Goal: Task Accomplishment & Management: Use online tool/utility

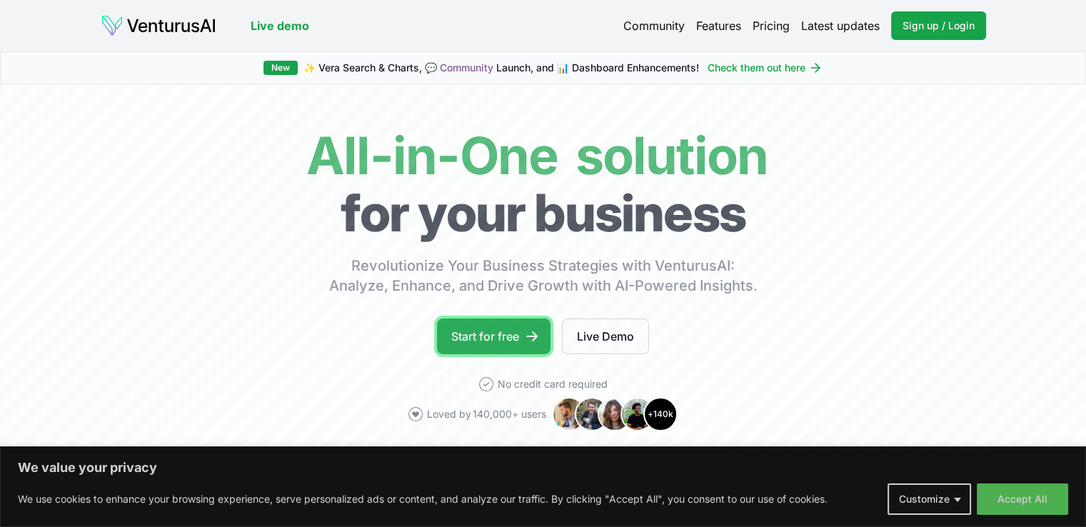
click at [502, 339] on link "Start for free" at bounding box center [493, 336] width 113 height 36
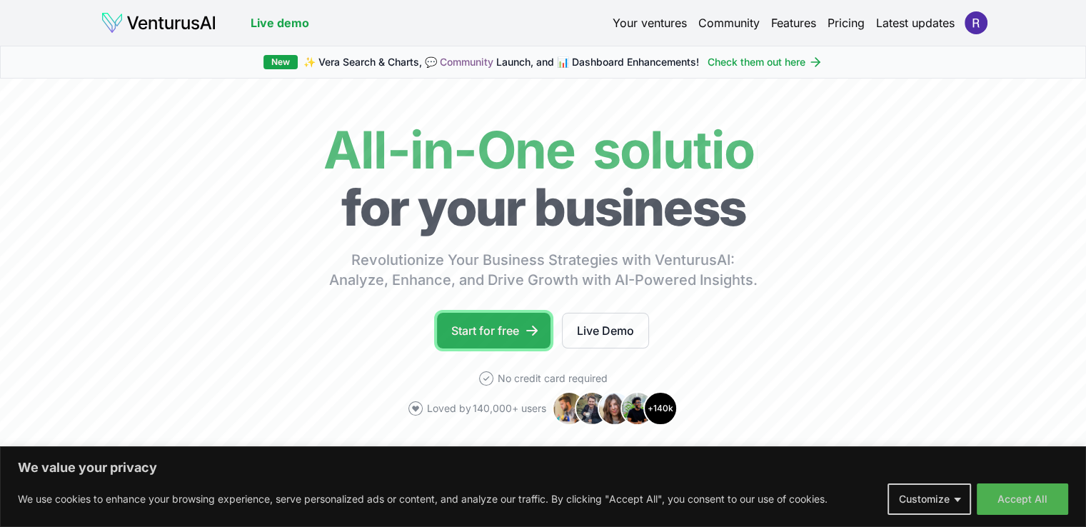
click at [485, 324] on link "Start for free" at bounding box center [493, 331] width 113 height 36
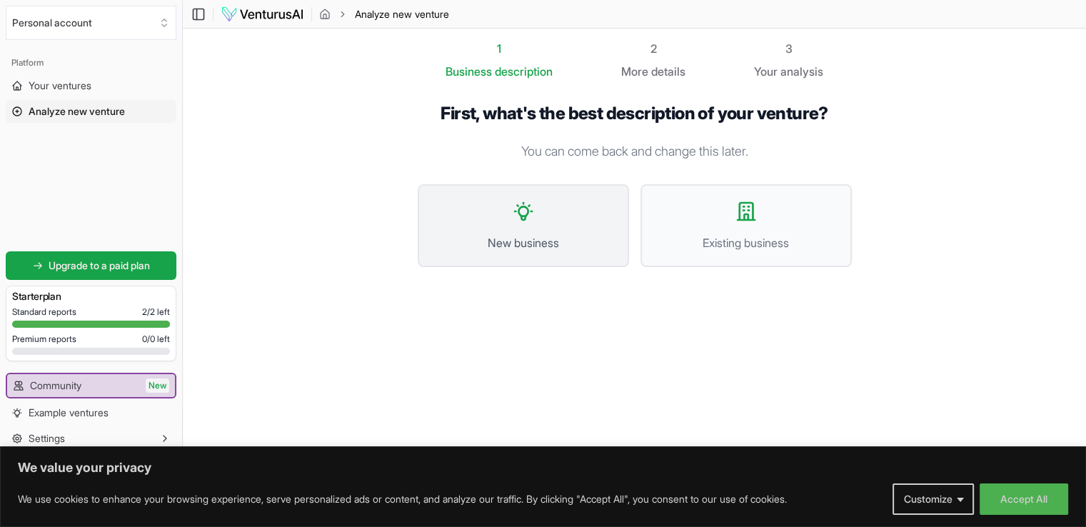
click at [548, 261] on button "New business" at bounding box center [523, 225] width 211 height 83
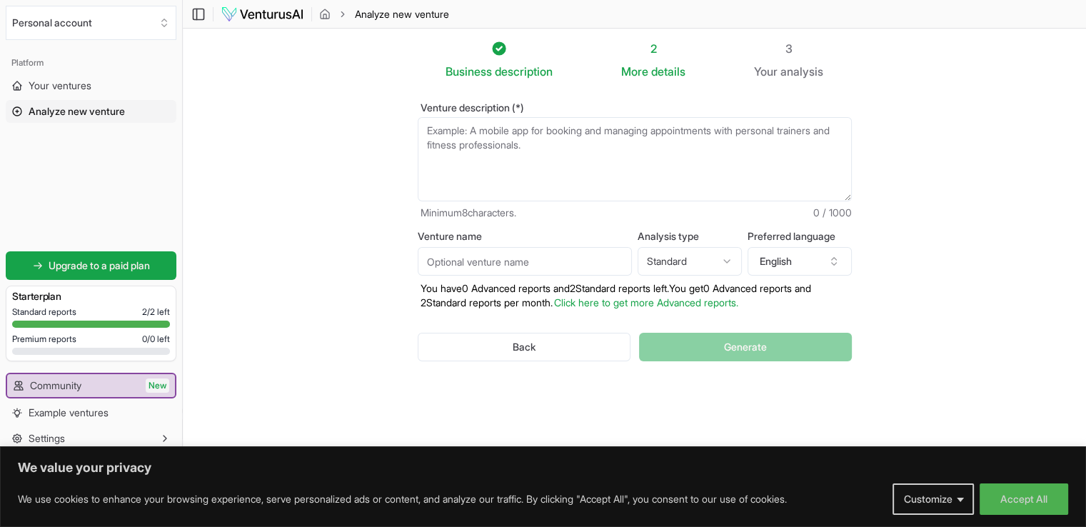
click at [542, 127] on textarea "Venture description (*)" at bounding box center [635, 159] width 434 height 84
click at [782, 269] on button "English" at bounding box center [799, 261] width 104 height 29
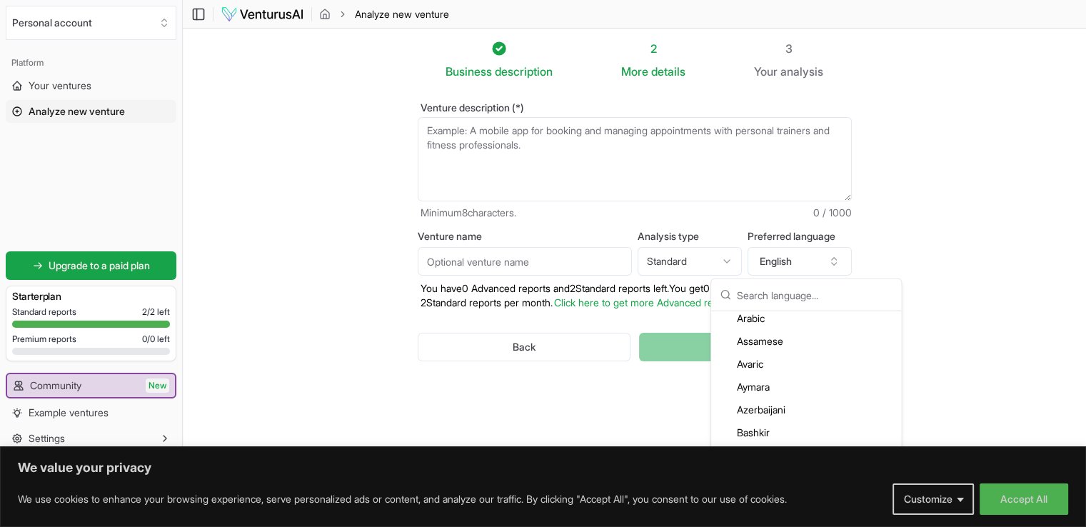
scroll to position [104, 0]
click at [794, 386] on div "Arabic" at bounding box center [806, 381] width 184 height 23
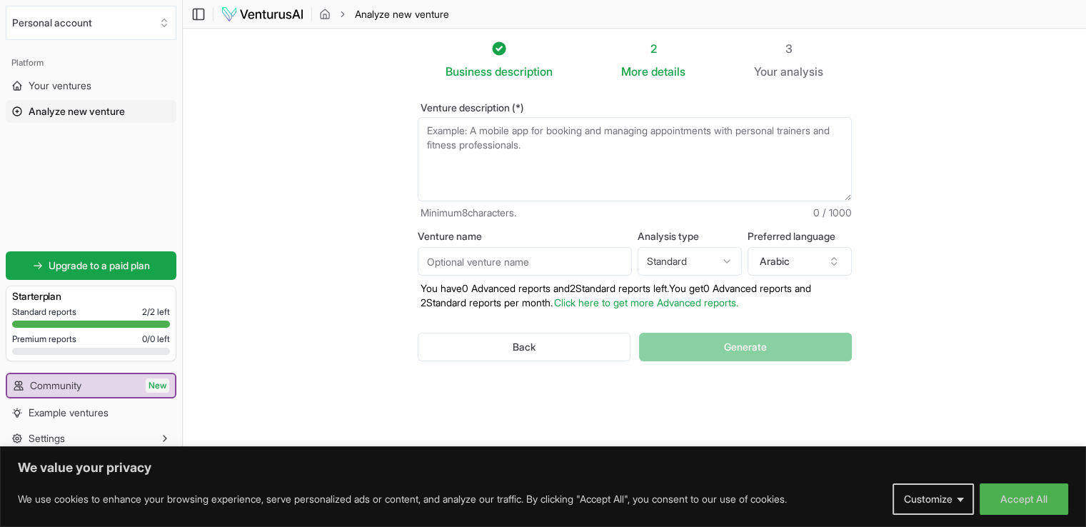
click at [659, 257] on html "We value your privacy We use cookies to enhance your browsing experience, serve…" at bounding box center [543, 263] width 1086 height 527
click at [535, 257] on input "Venture name" at bounding box center [525, 261] width 214 height 29
click at [538, 157] on textarea "Venture description (*)" at bounding box center [635, 159] width 434 height 84
type textarea "l"
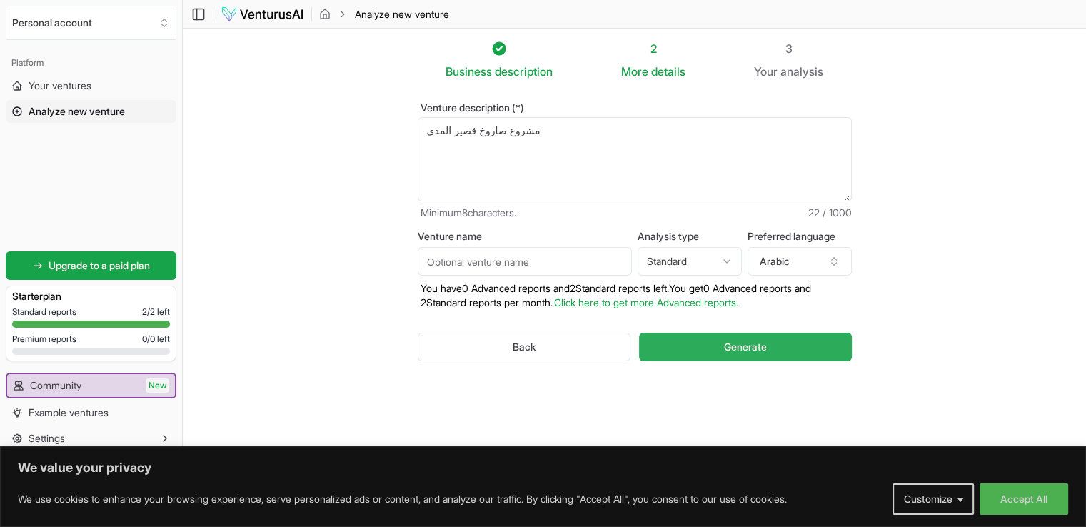
type textarea "مشروع صاروخ قصير المدى"
click at [674, 340] on button "Generate" at bounding box center [745, 347] width 212 height 29
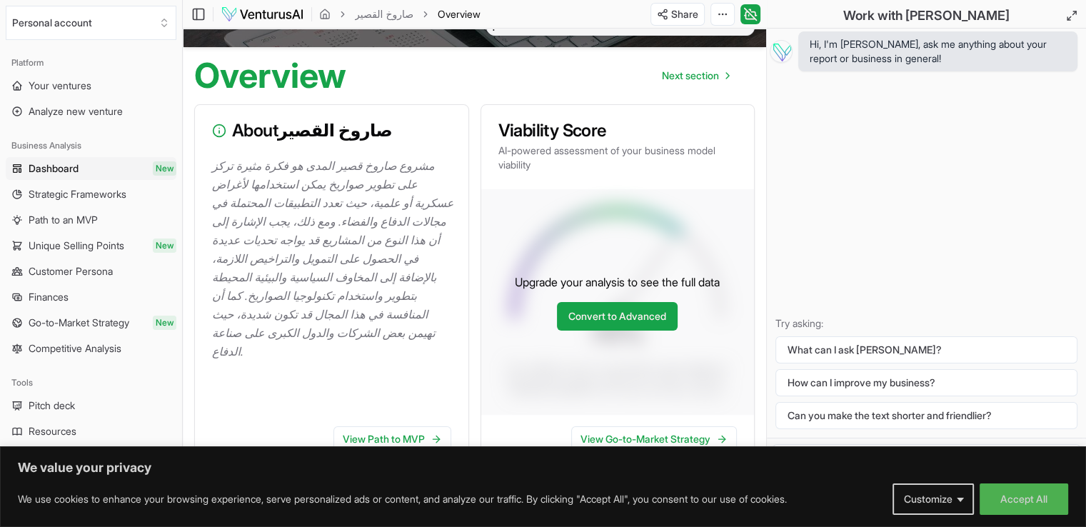
scroll to position [89, 0]
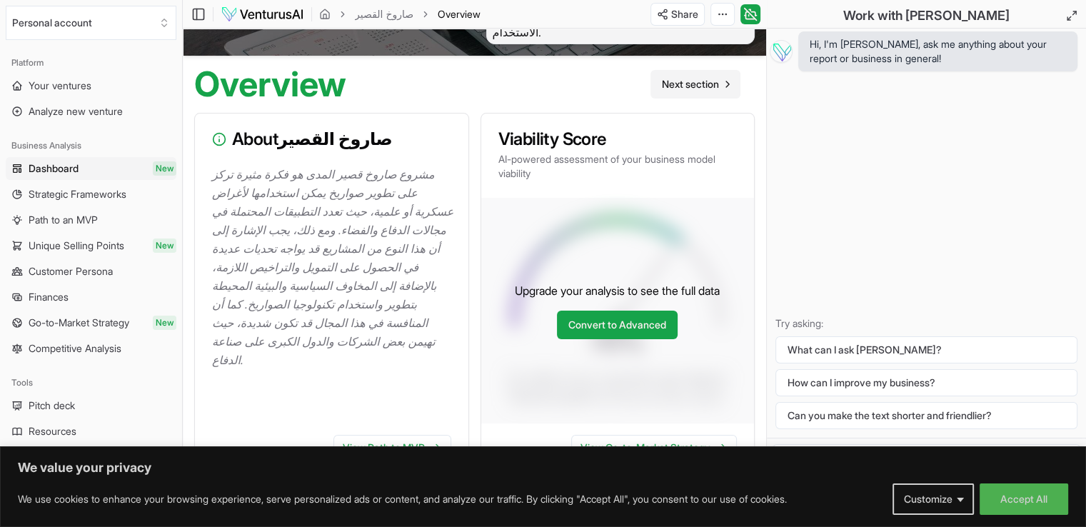
click at [706, 77] on span "Next section" at bounding box center [690, 84] width 57 height 14
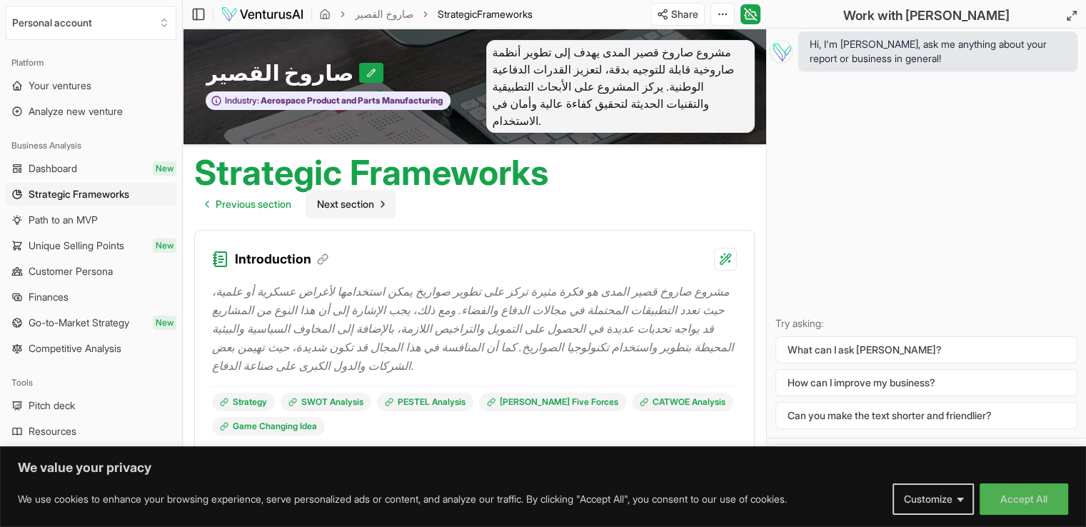
click at [349, 197] on span "Next section" at bounding box center [345, 204] width 57 height 14
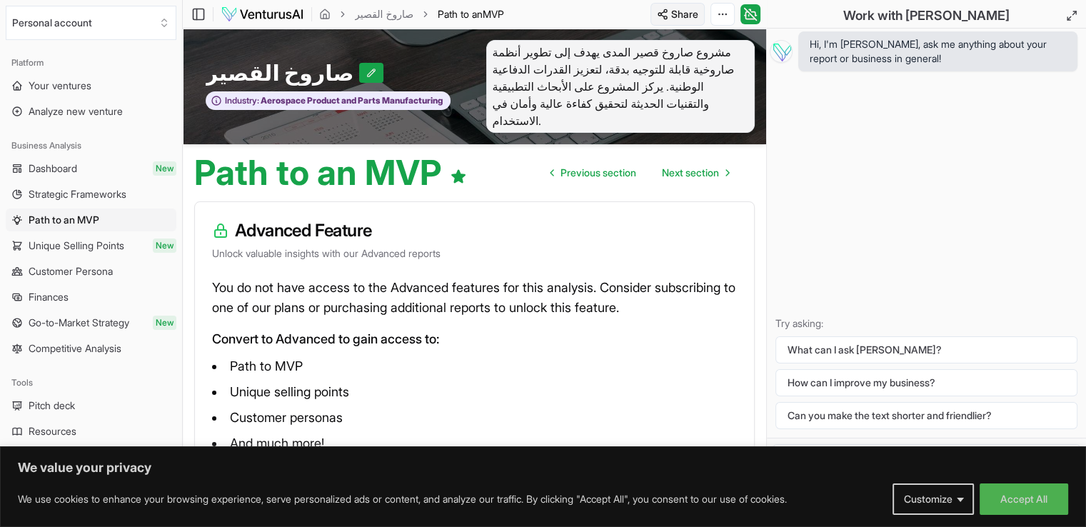
click at [677, 9] on html "We value your privacy We use cookies to enhance your browsing experience, serve…" at bounding box center [543, 263] width 1086 height 527
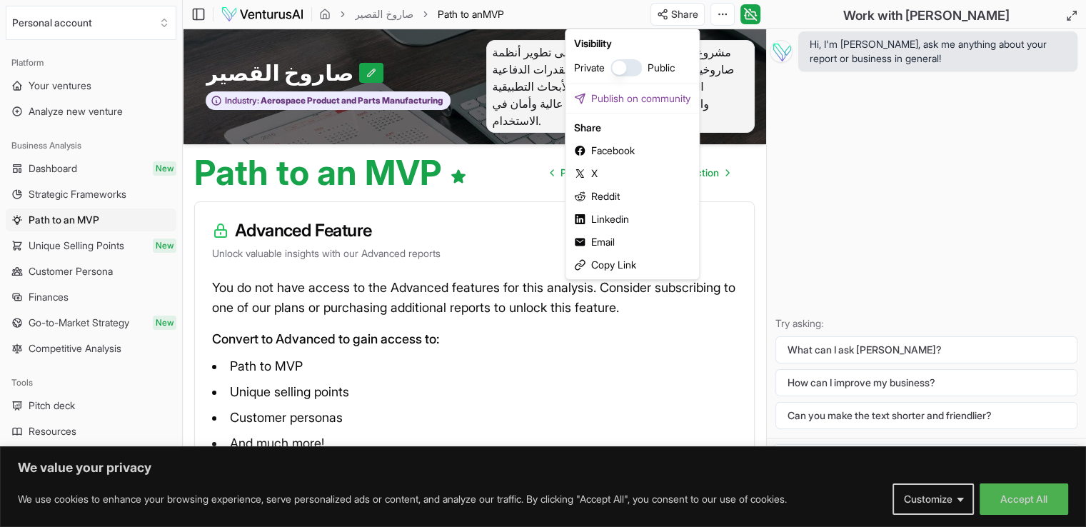
click at [717, 12] on html "We value your privacy We use cookies to enhance your browsing experience, serve…" at bounding box center [543, 263] width 1086 height 527
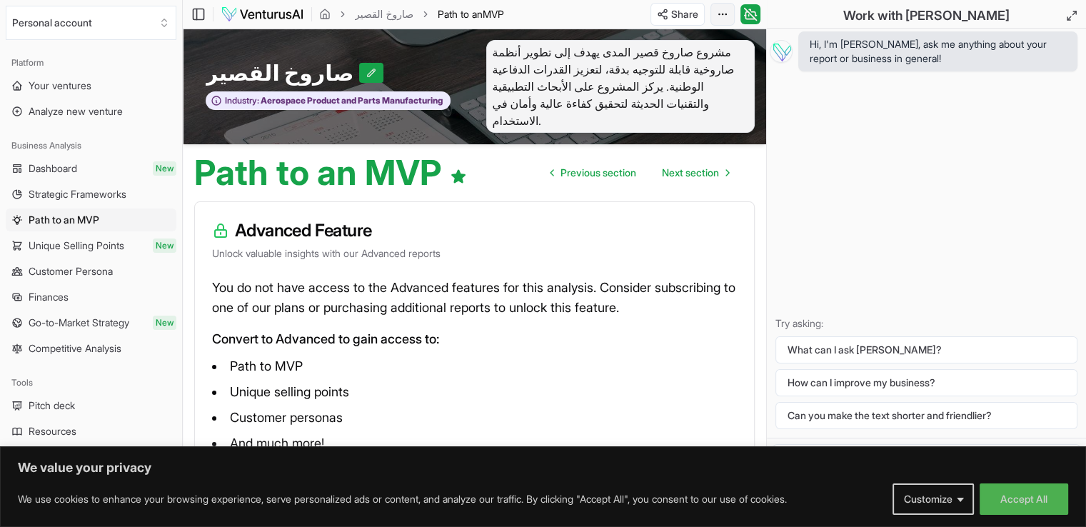
click at [720, 19] on html "We value your privacy We use cookies to enhance your browsing experience, serve…" at bounding box center [543, 263] width 1086 height 527
click at [1043, 487] on button "Accept All" at bounding box center [1023, 498] width 89 height 31
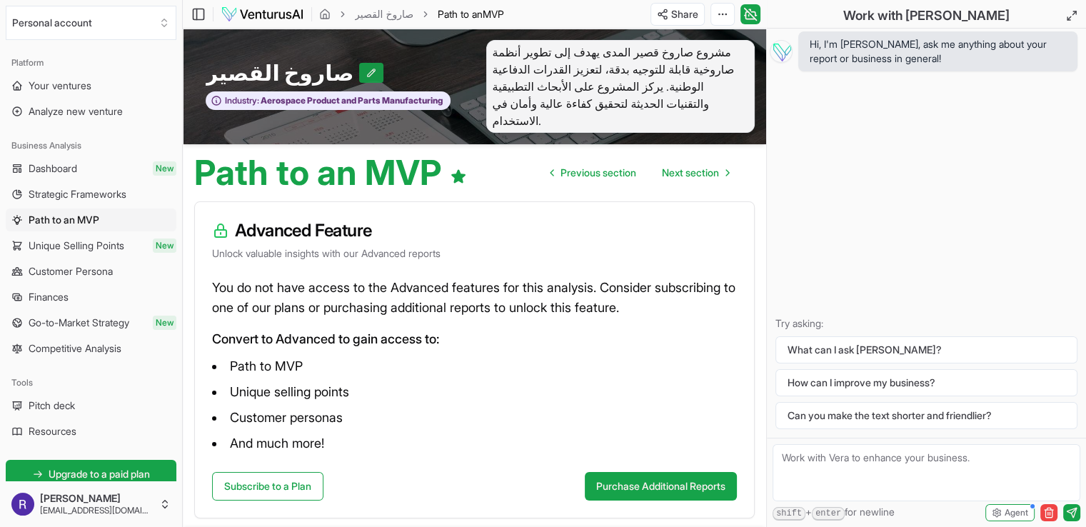
click at [366, 68] on icon at bounding box center [371, 73] width 10 height 10
click at [225, 61] on input "صاروخ القصير" at bounding box center [264, 73] width 116 height 26
click at [562, 144] on div "Path to an MVP Previous section Next section" at bounding box center [474, 167] width 583 height 46
click at [560, 166] on span "Previous section" at bounding box center [598, 173] width 76 height 14
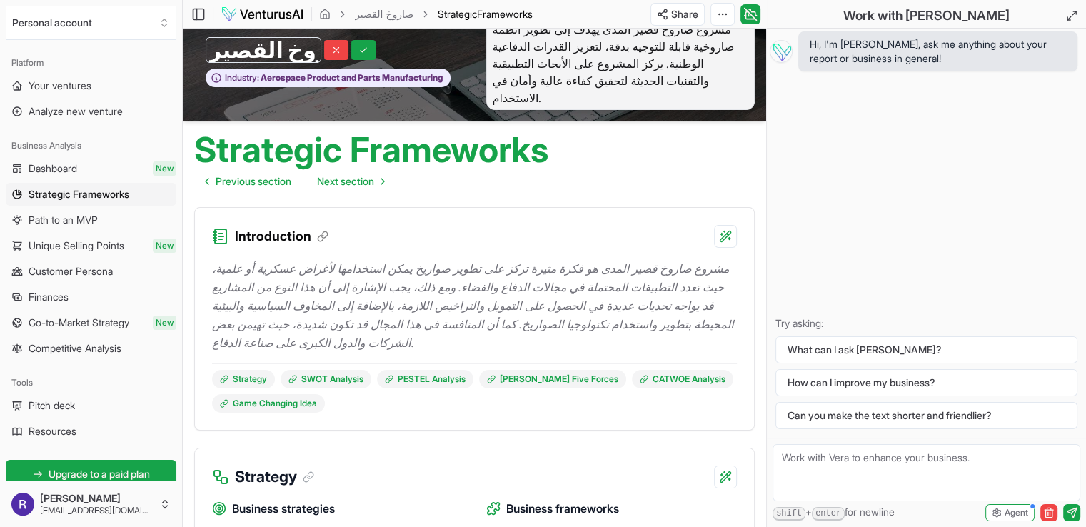
scroll to position [19, 0]
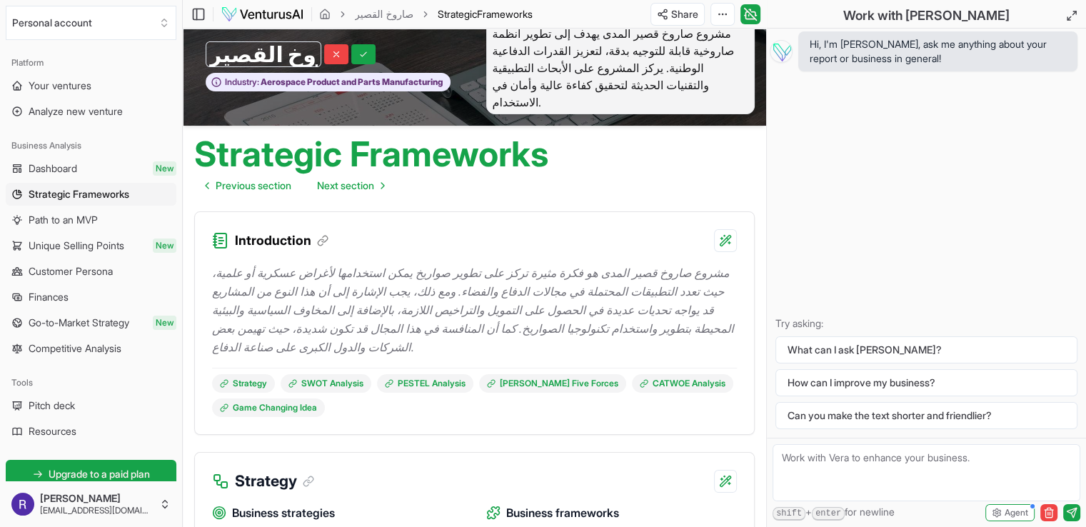
click at [654, 298] on p "مشروع صاروخ قصير المدى هو فكرة مثيرة تركز على تطوير صواريخ يمكن استخدامها لأغرا…" at bounding box center [474, 309] width 525 height 93
click at [684, 295] on p "مشروع صاروخ قصير المدى هو فكرة مثيرة تركز على تطوير صواريخ يمكن استخدامها لأغرا…" at bounding box center [474, 309] width 525 height 93
click at [685, 295] on p "مشروع صاروخ قصير المدى هو فكرة مثيرة تركز على تطوير صواريخ يمكن استخدامها لأغرا…" at bounding box center [474, 309] width 525 height 93
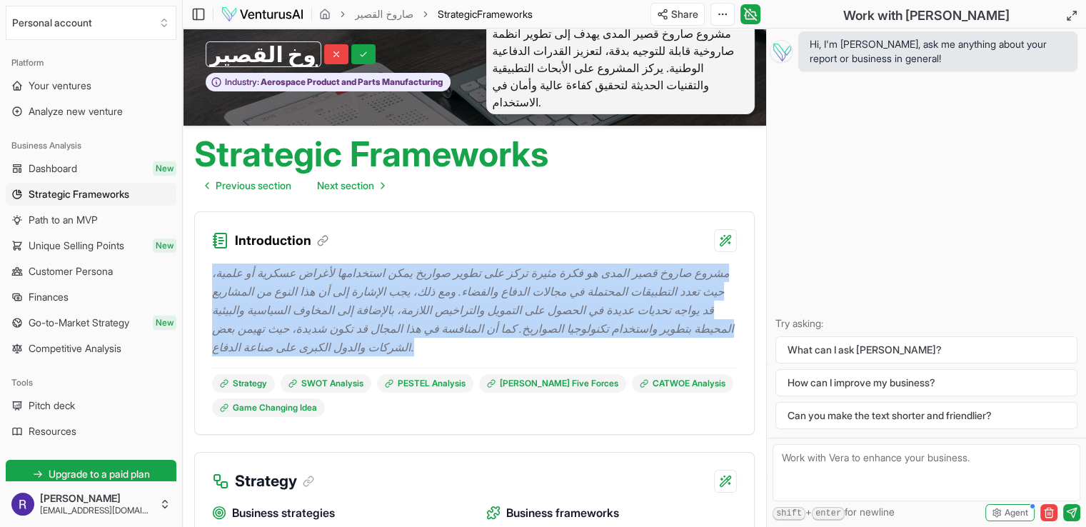
click at [685, 295] on p "مشروع صاروخ قصير المدى هو فكرة مثيرة تركز على تطوير صواريخ يمكن استخدامها لأغرا…" at bounding box center [474, 309] width 525 height 93
copy p "مشروع صاروخ قصير المدى هو فكرة مثيرة تركز على تطوير صواريخ يمكن استخدامها لأغرا…"
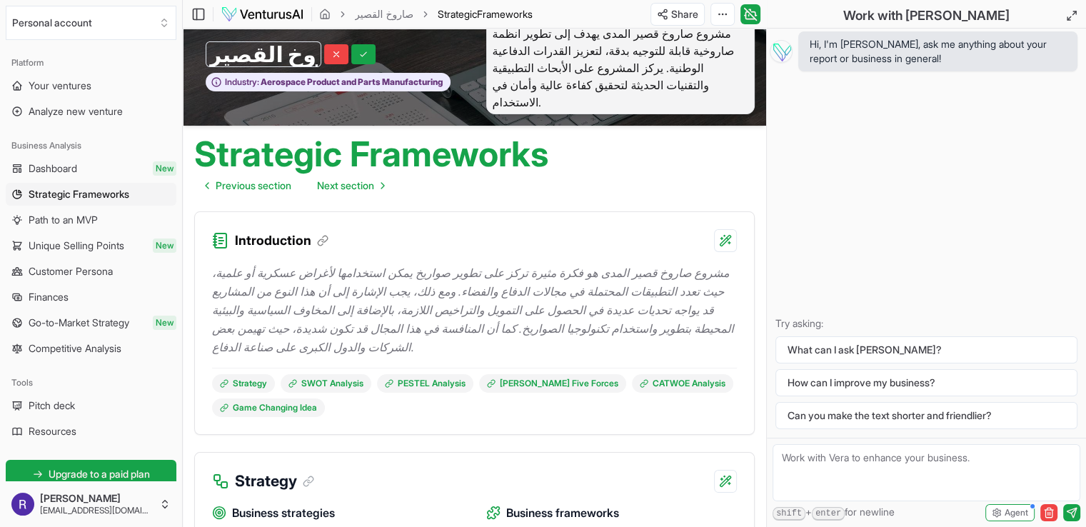
click at [819, 221] on div "Hi, I'm Vera, ask me anything about your report or business in general! Try ask…" at bounding box center [926, 233] width 319 height 409
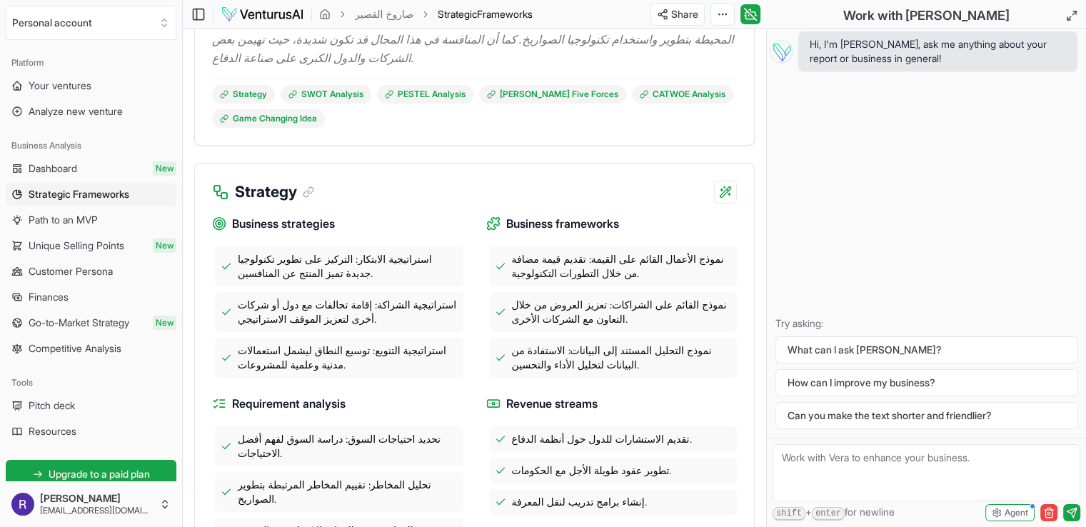
scroll to position [320, 0]
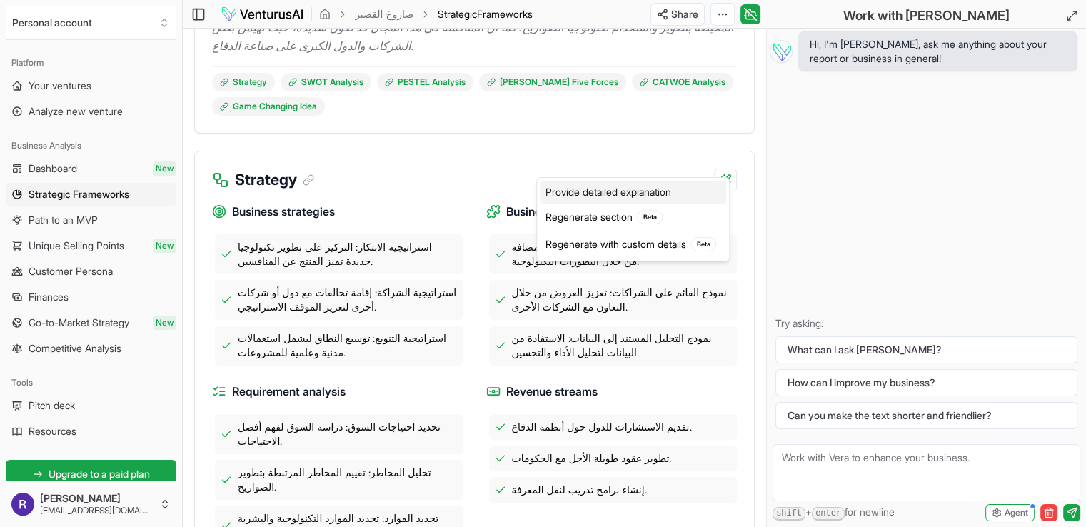
click at [647, 191] on div "Provide detailed explanation" at bounding box center [633, 192] width 186 height 23
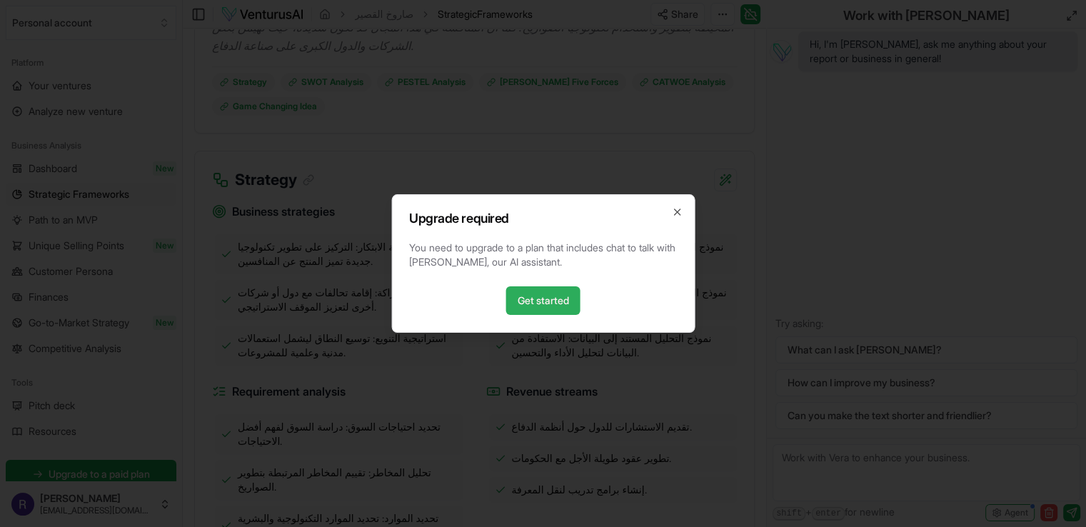
click at [555, 300] on link "Get started" at bounding box center [543, 300] width 74 height 29
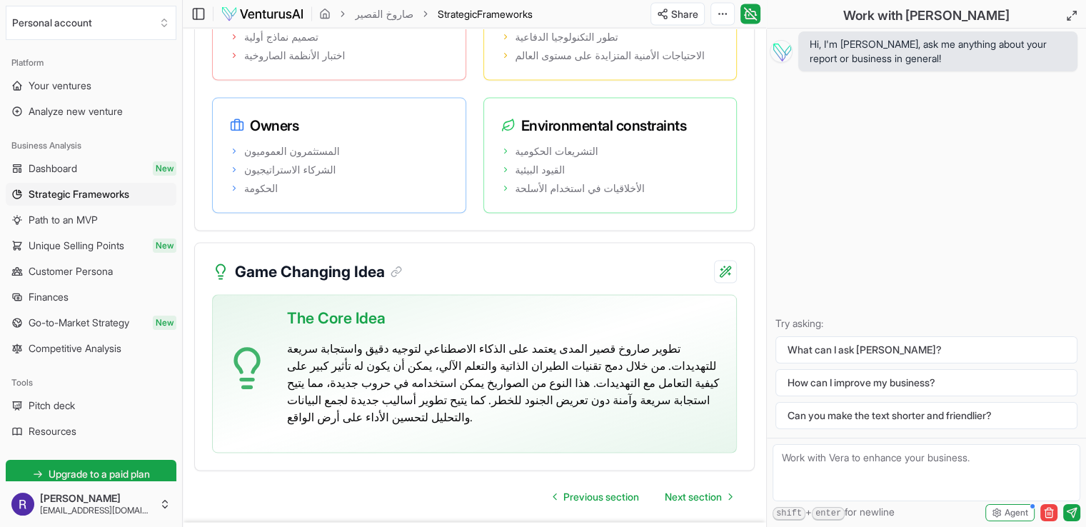
scroll to position [2919, 0]
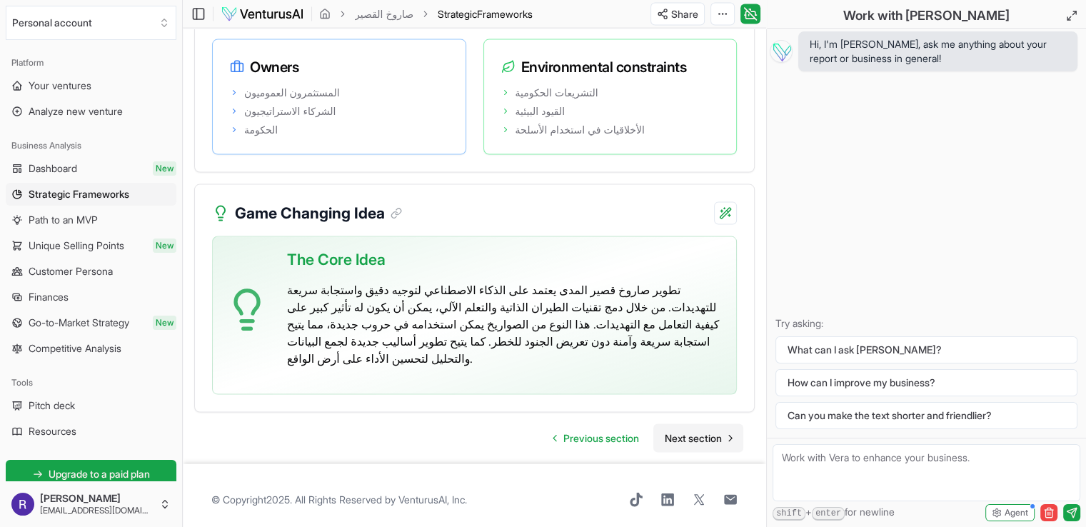
click at [687, 431] on span "Next section" at bounding box center [692, 438] width 57 height 14
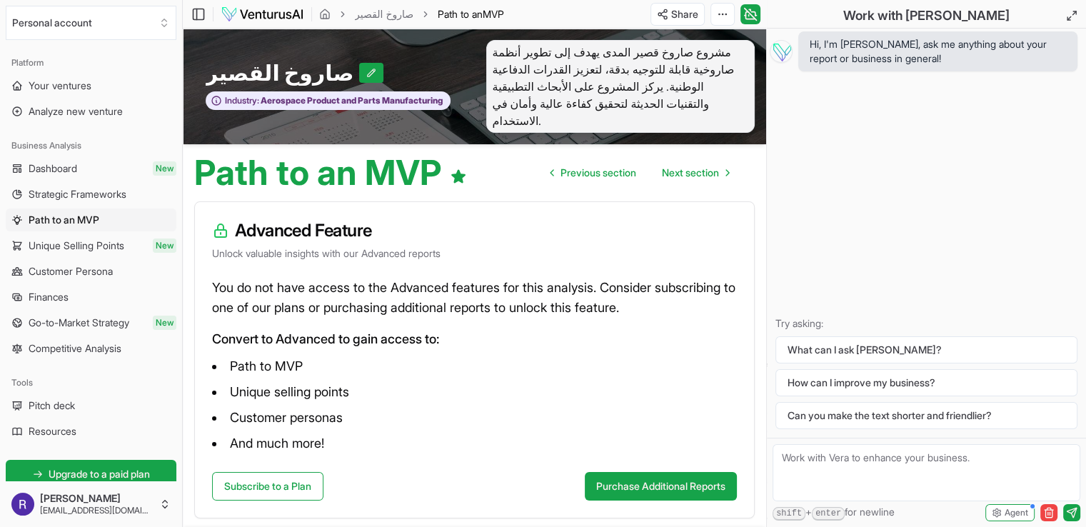
scroll to position [4, 0]
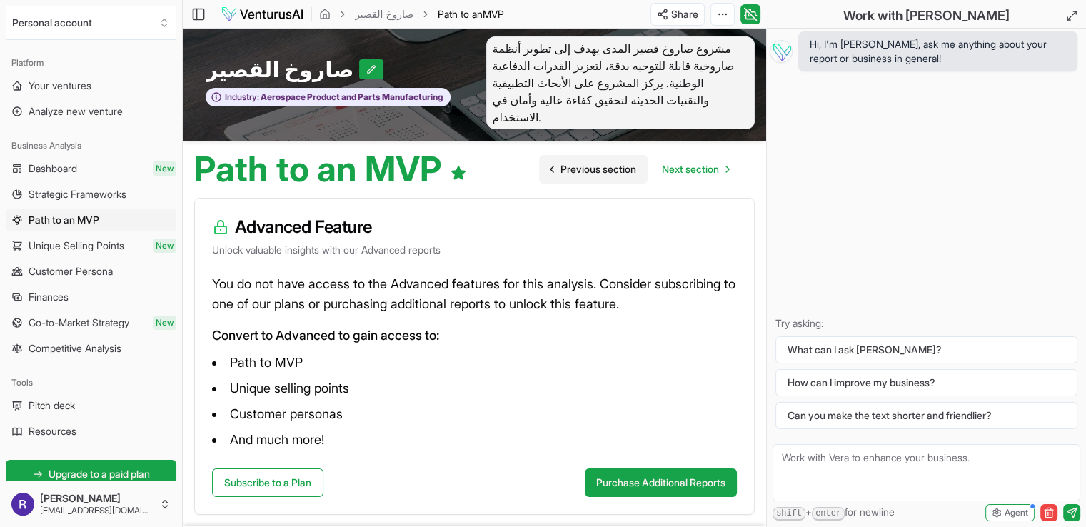
click at [594, 162] on span "Previous section" at bounding box center [598, 169] width 76 height 14
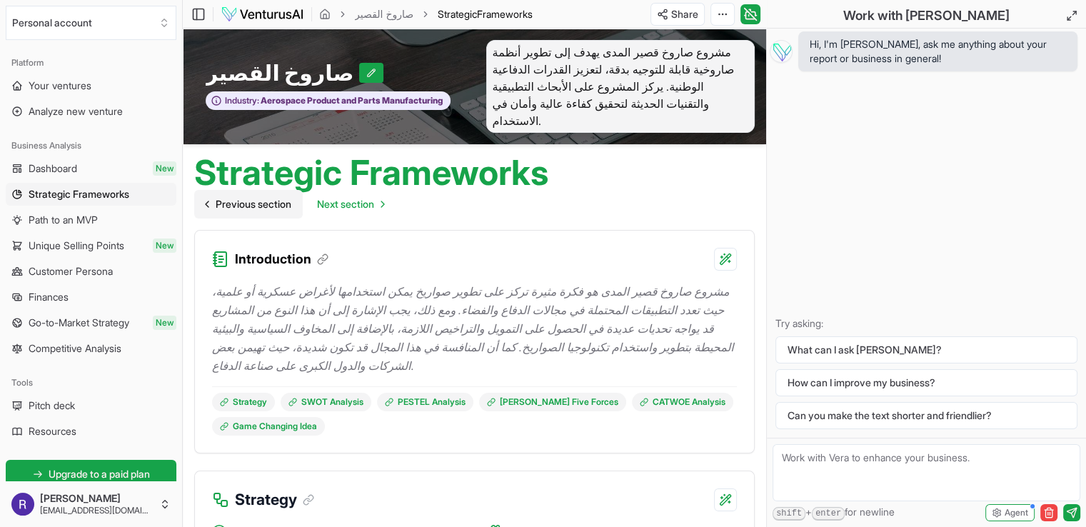
click at [251, 197] on span "Previous section" at bounding box center [254, 204] width 76 height 14
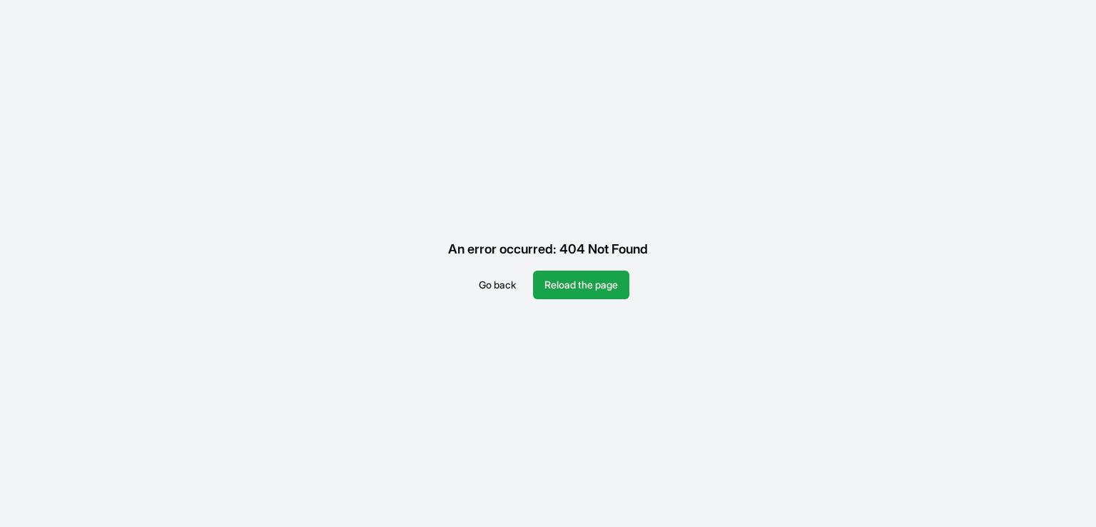
click at [499, 285] on button "Go back" at bounding box center [497, 284] width 60 height 29
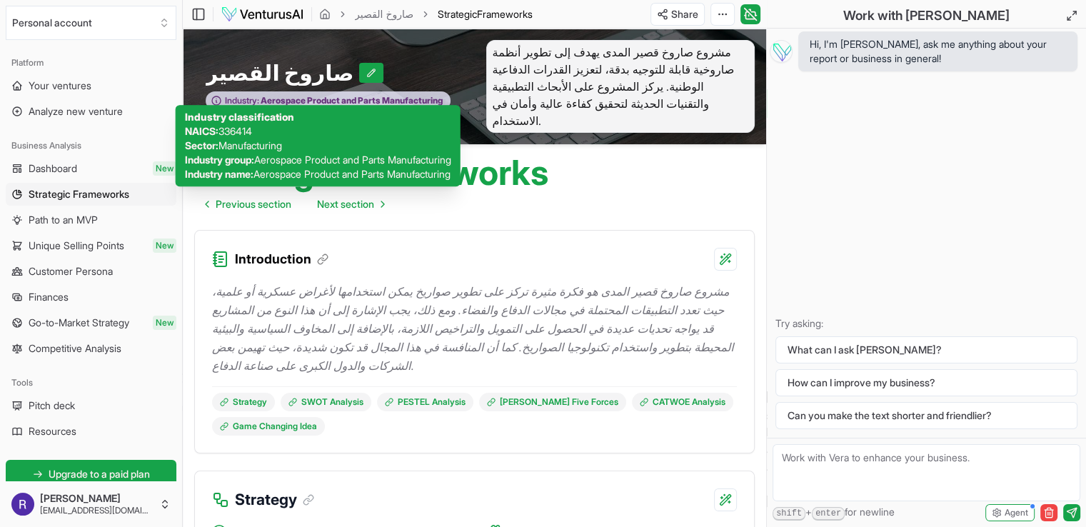
click at [403, 95] on span "Aerospace Product and Parts Manufacturing" at bounding box center [350, 100] width 183 height 11
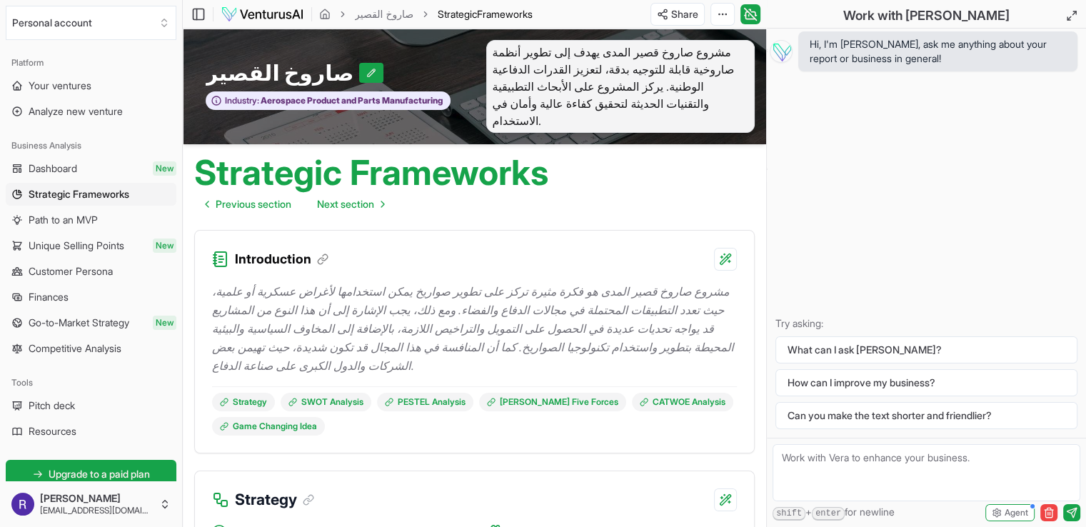
click at [881, 212] on div "Hi, I'm Vera, ask me anything about your report or business in general! Try ask…" at bounding box center [926, 233] width 319 height 409
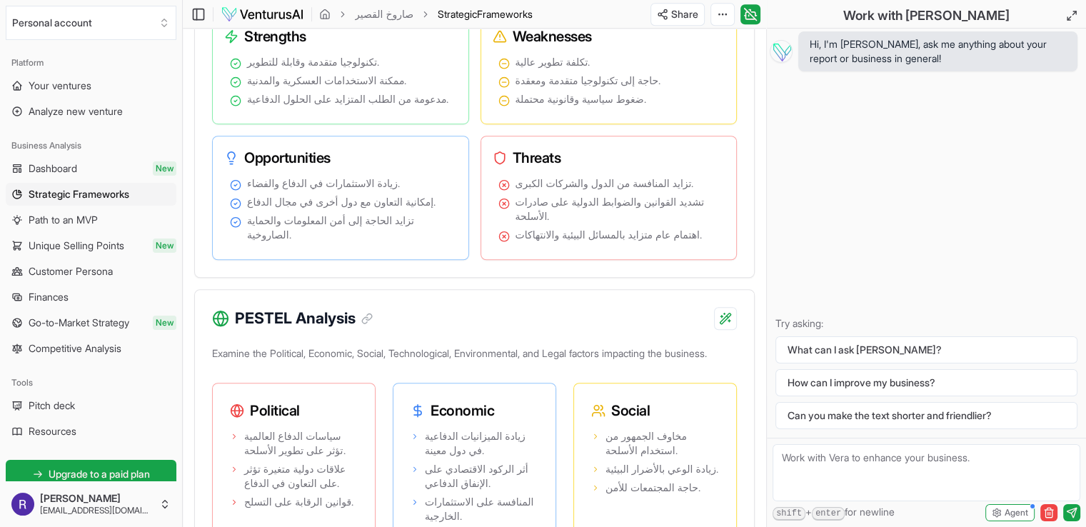
scroll to position [1019, 0]
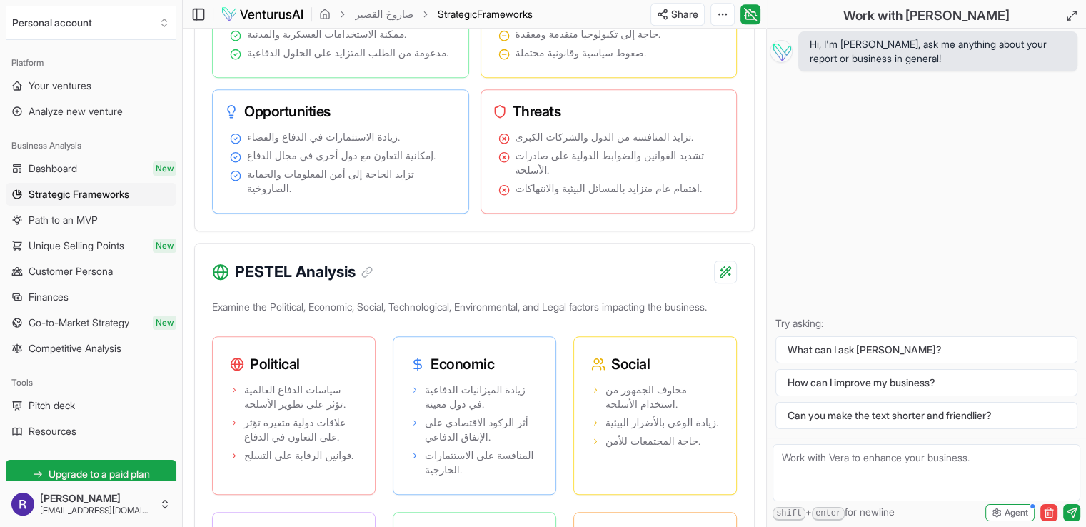
click at [874, 368] on div "What can I ask Vera? How can I improve my business? Can you make the text short…" at bounding box center [926, 382] width 302 height 93
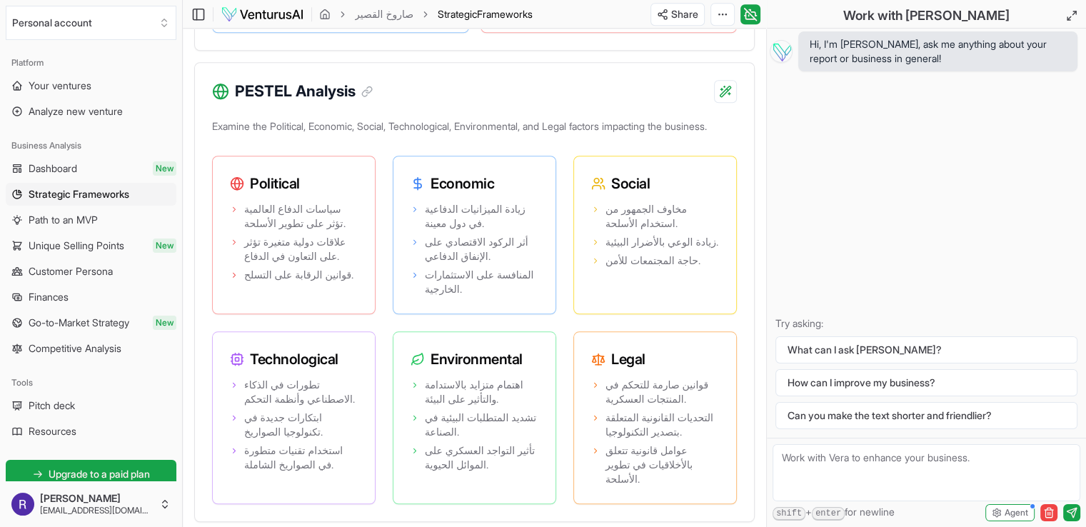
scroll to position [1208, 0]
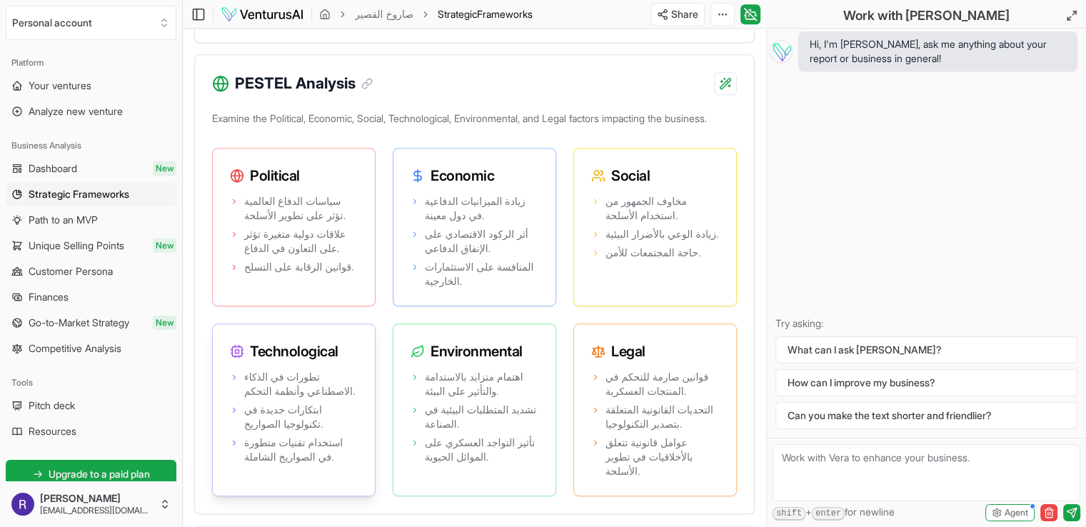
click at [242, 349] on icon at bounding box center [242, 349] width 1 height 0
click at [283, 360] on div "Technological" at bounding box center [294, 345] width 162 height 43
click at [264, 433] on ul "تطورات في الذكاء الاصطناعي وأنظمة التحكم. ابتكارات جديدة في تكنولوجيا الصواريخ.…" at bounding box center [294, 417] width 128 height 94
click at [297, 443] on span "استخدام تقنيات متطورة في الصواريخ الشاملة." at bounding box center [300, 449] width 113 height 29
click at [311, 456] on span "استخدام تقنيات متطورة في الصواريخ الشاملة." at bounding box center [300, 449] width 113 height 29
